Goal: Find specific page/section: Find specific page/section

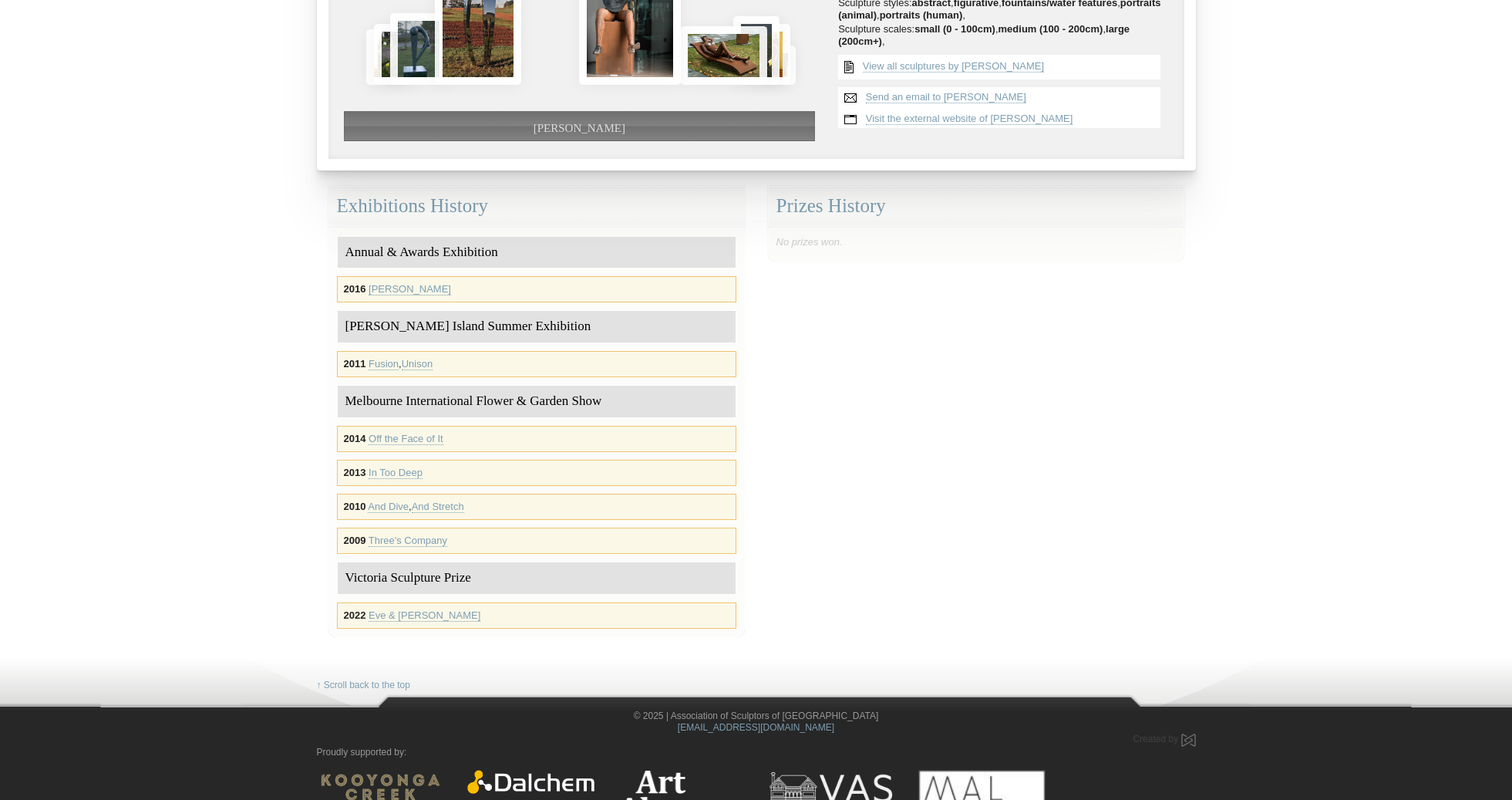
scroll to position [279, 0]
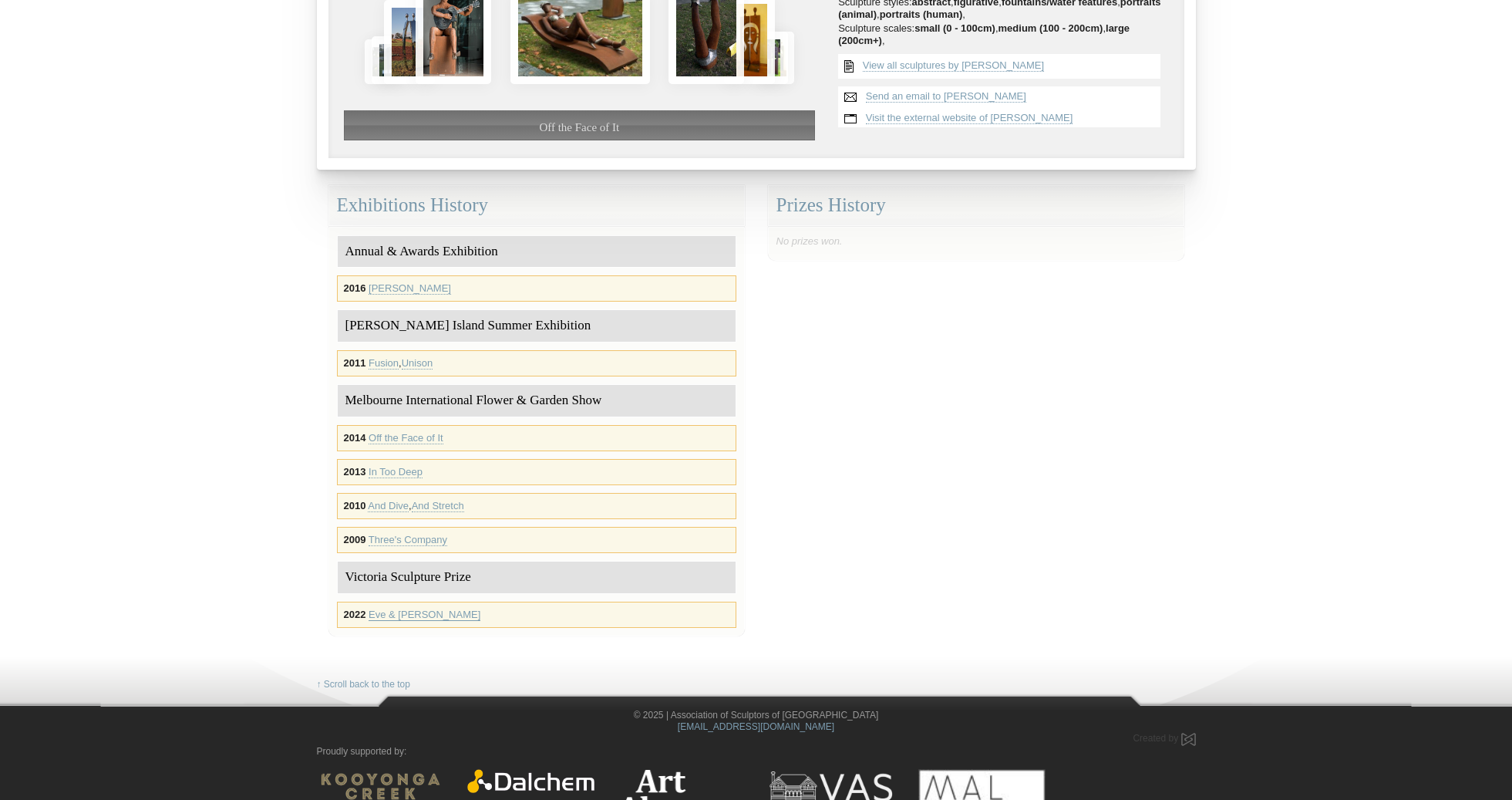
click at [401, 616] on link "Eve & [PERSON_NAME]" at bounding box center [423, 614] width 111 height 12
